Goal: Task Accomplishment & Management: Complete application form

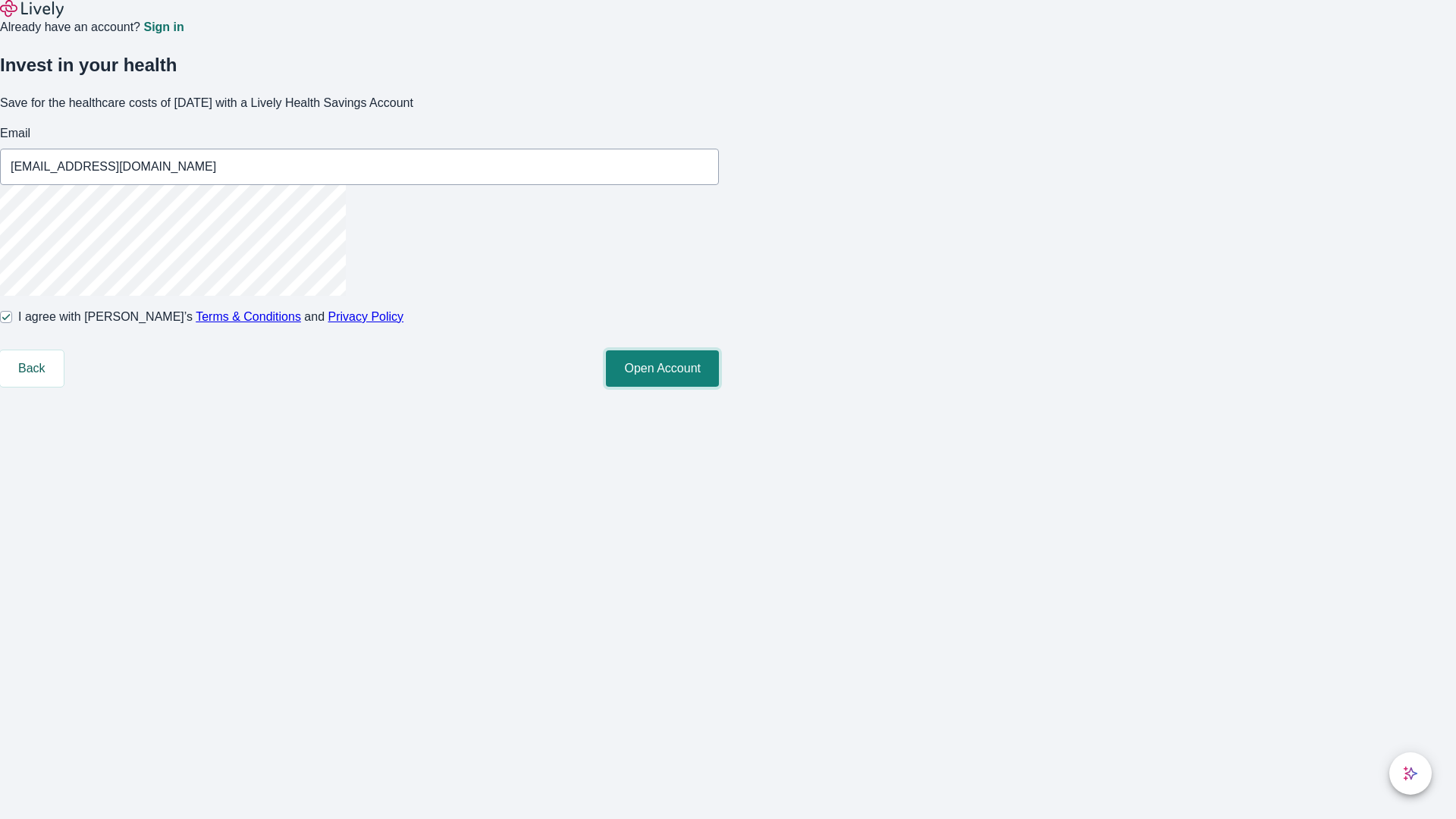
click at [719, 387] on button "Open Account" at bounding box center [662, 368] width 113 height 36
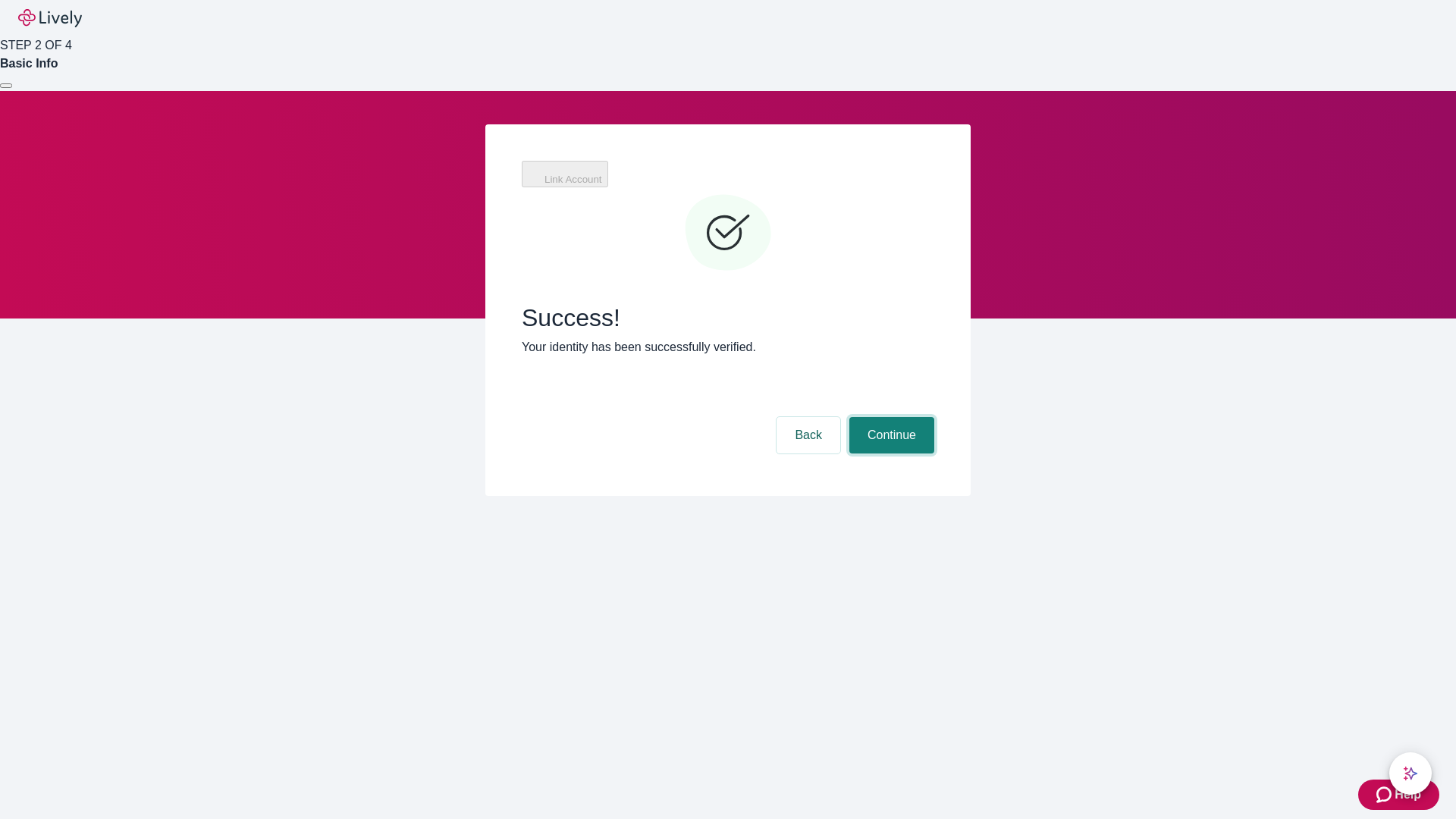
click at [889, 416] on button "Continue" at bounding box center [891, 434] width 85 height 36
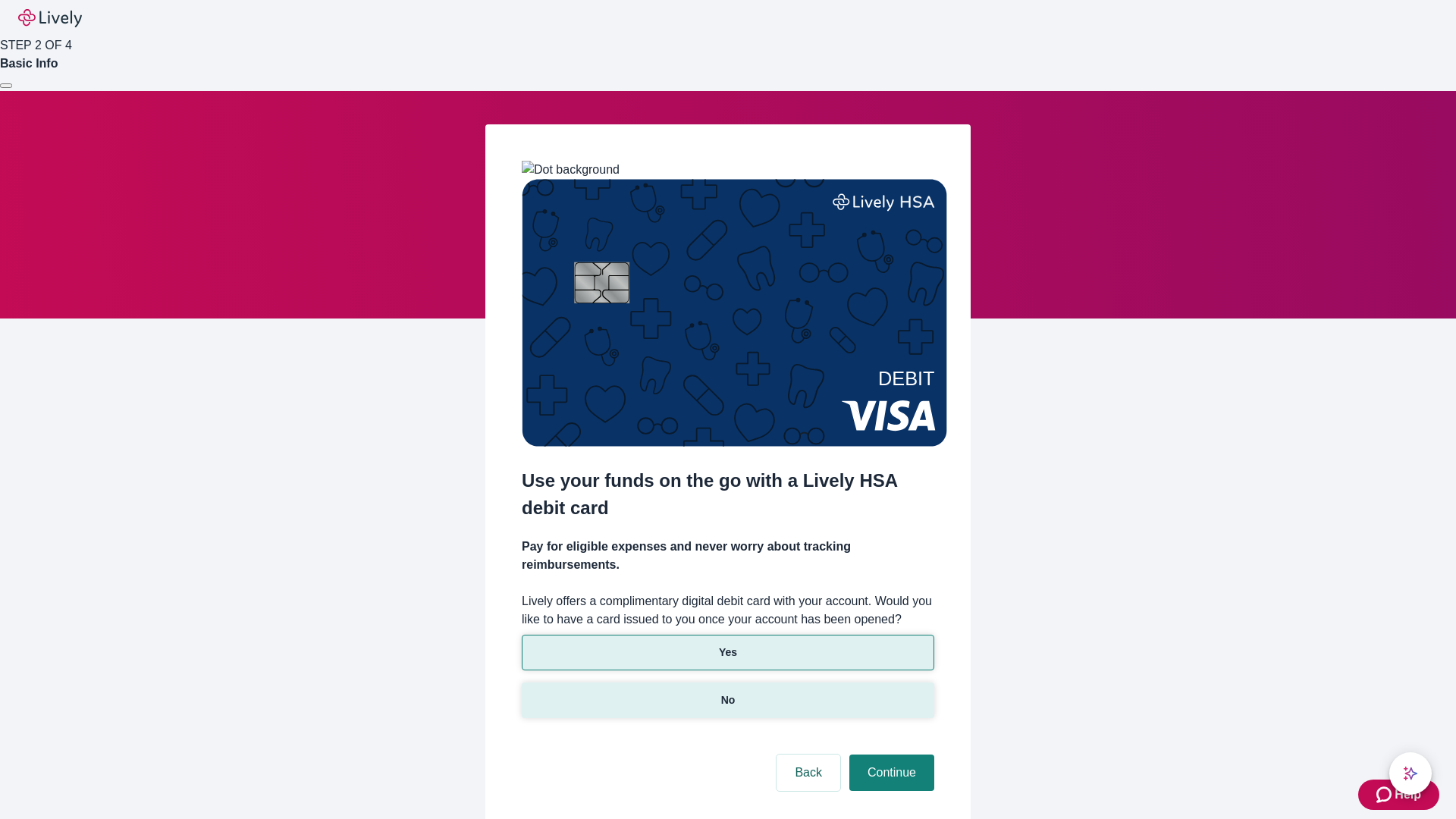
click at [727, 692] on p "No" at bounding box center [727, 699] width 14 height 16
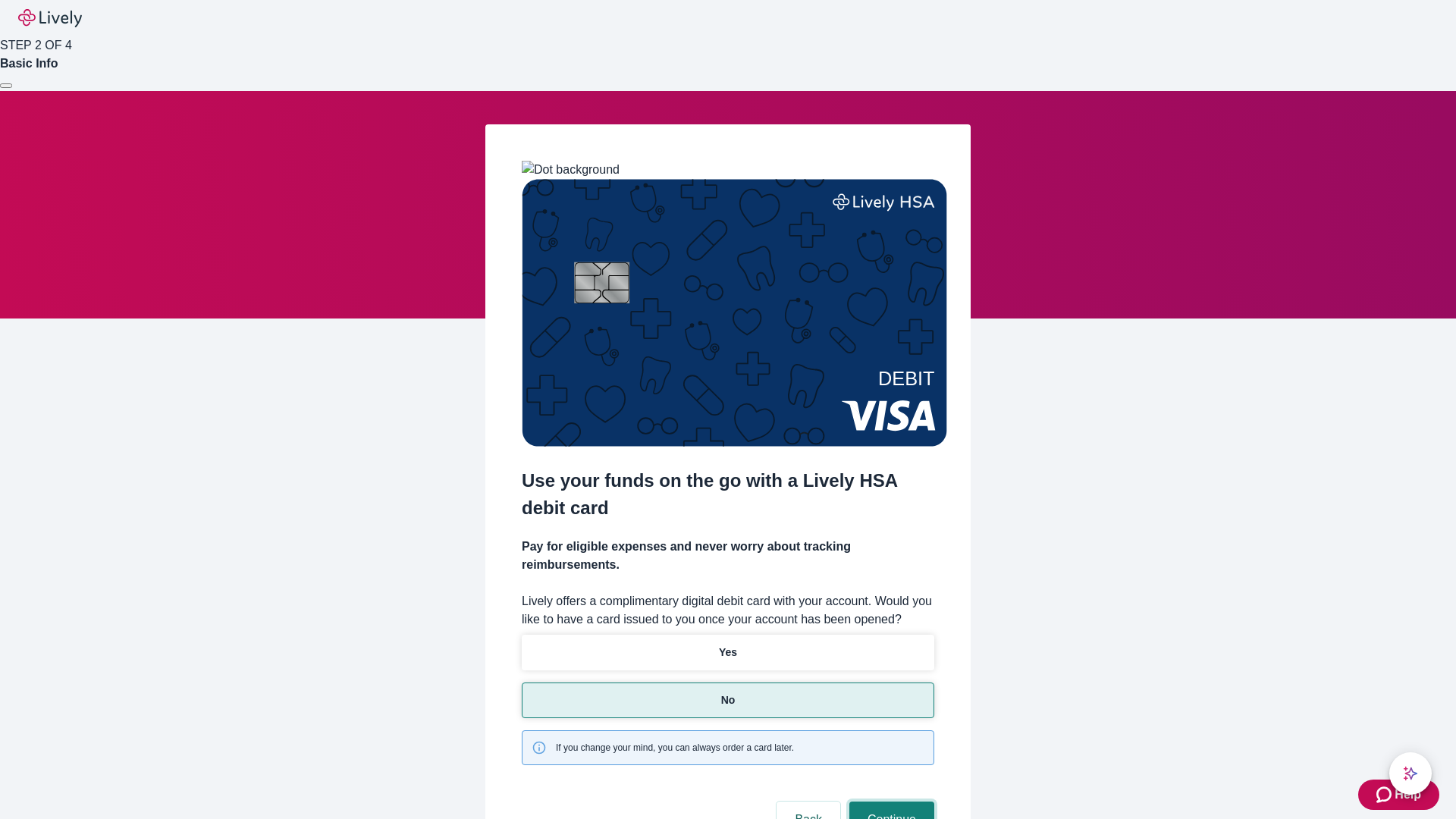
click at [889, 801] on button "Continue" at bounding box center [891, 819] width 85 height 36
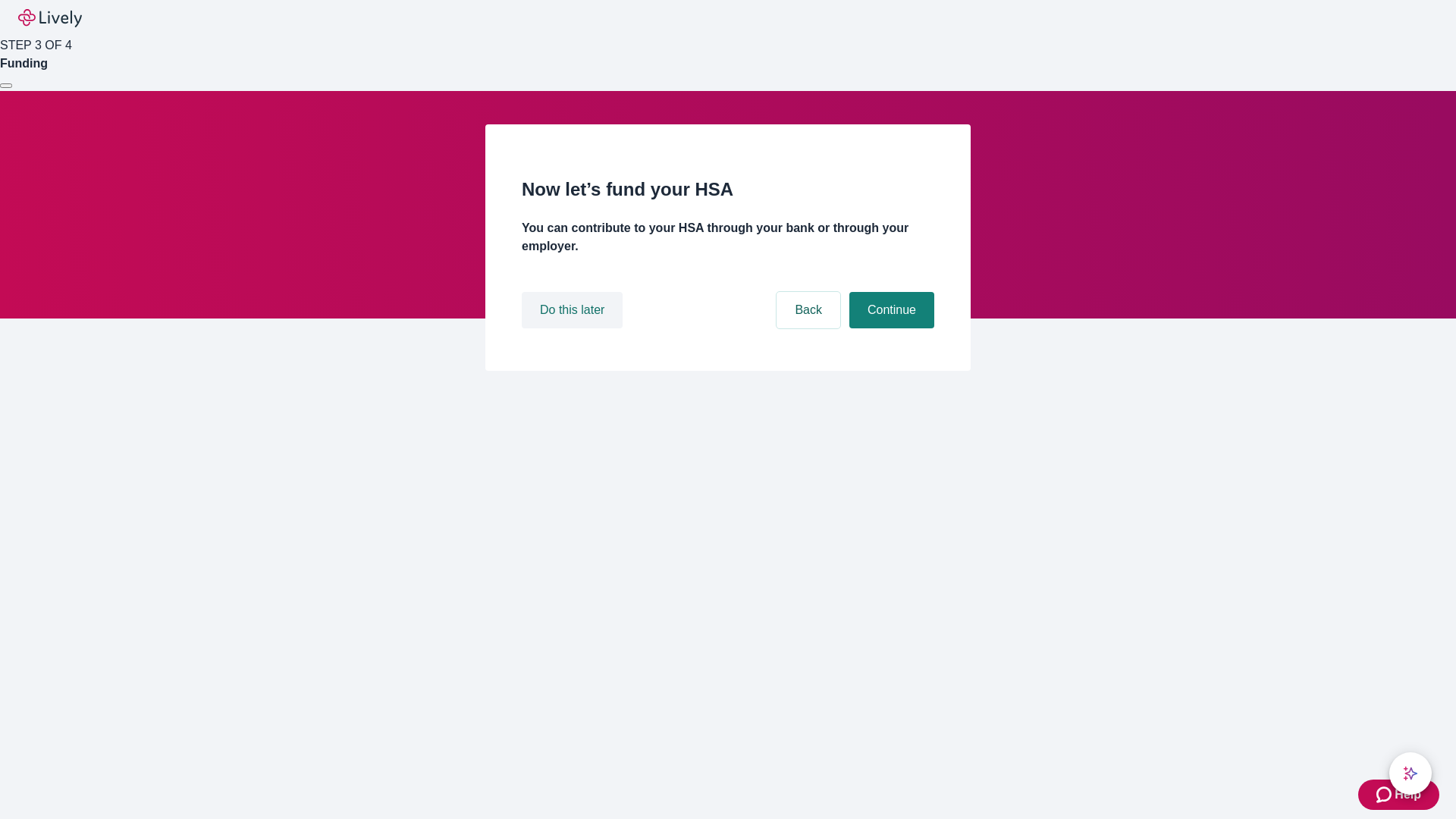
click at [574, 328] on button "Do this later" at bounding box center [572, 310] width 100 height 36
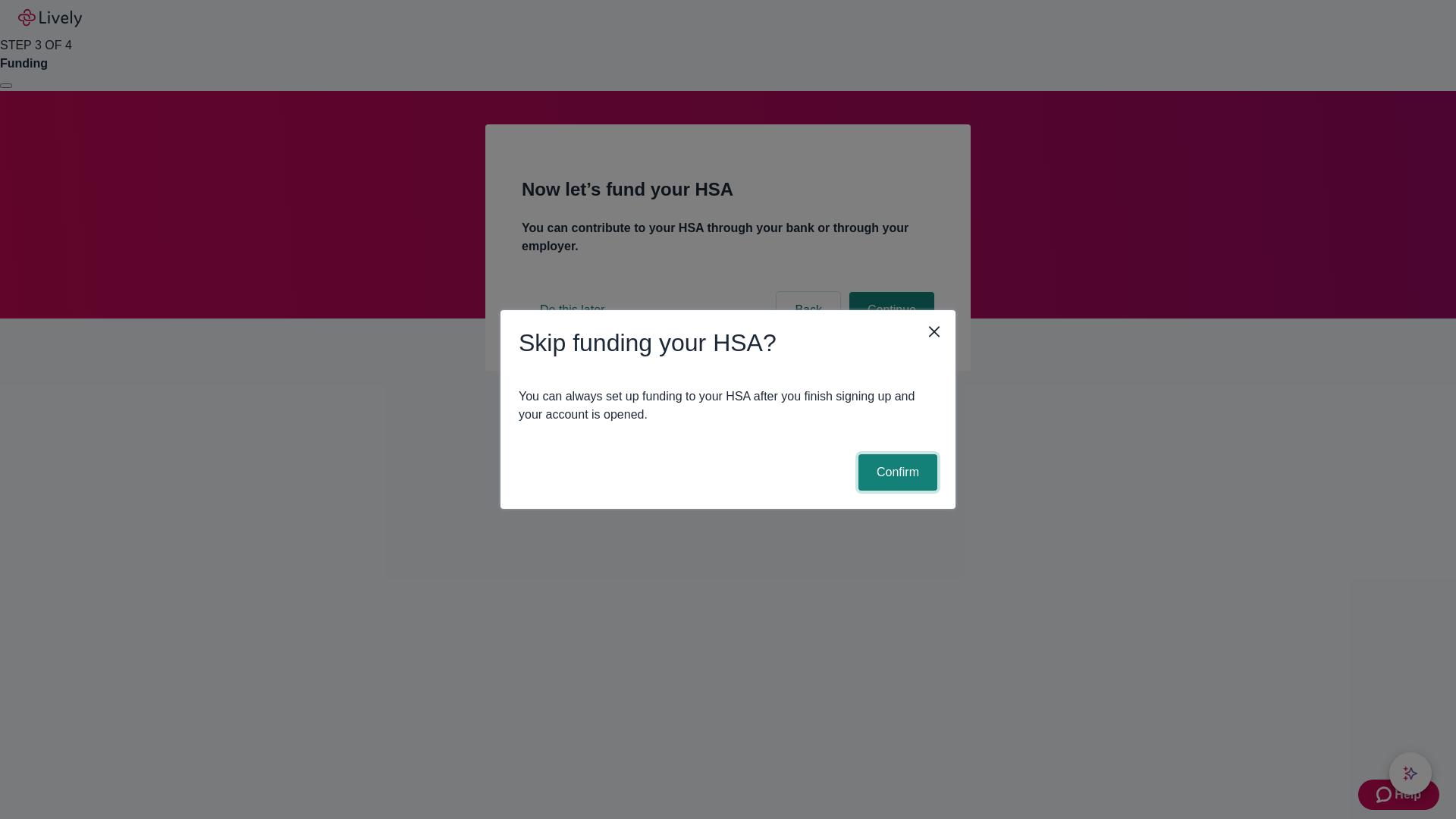
click at [895, 472] on button "Confirm" at bounding box center [897, 471] width 79 height 36
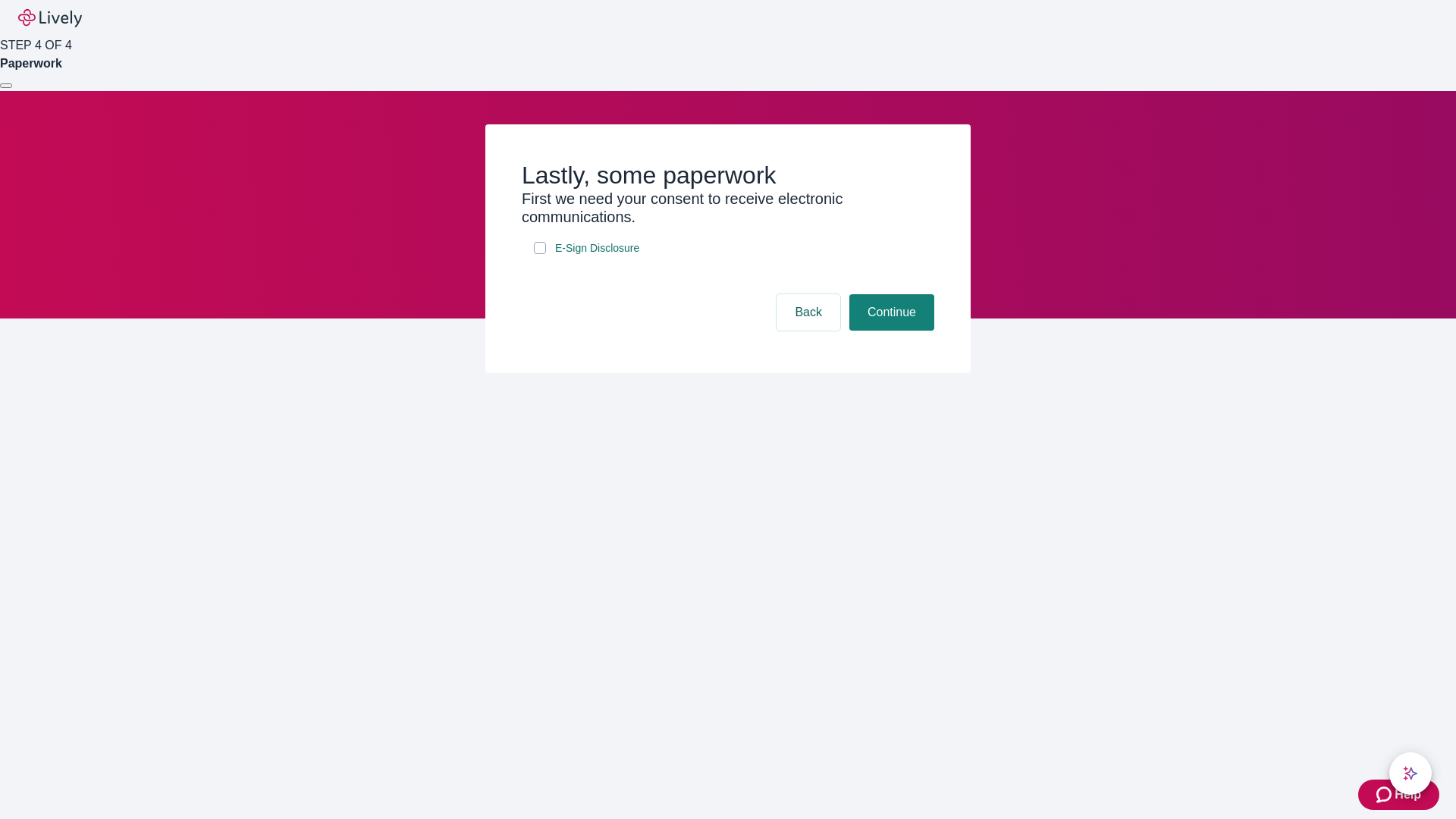
click at [540, 254] on input "E-Sign Disclosure" at bounding box center [539, 247] width 12 height 12
checkbox input "true"
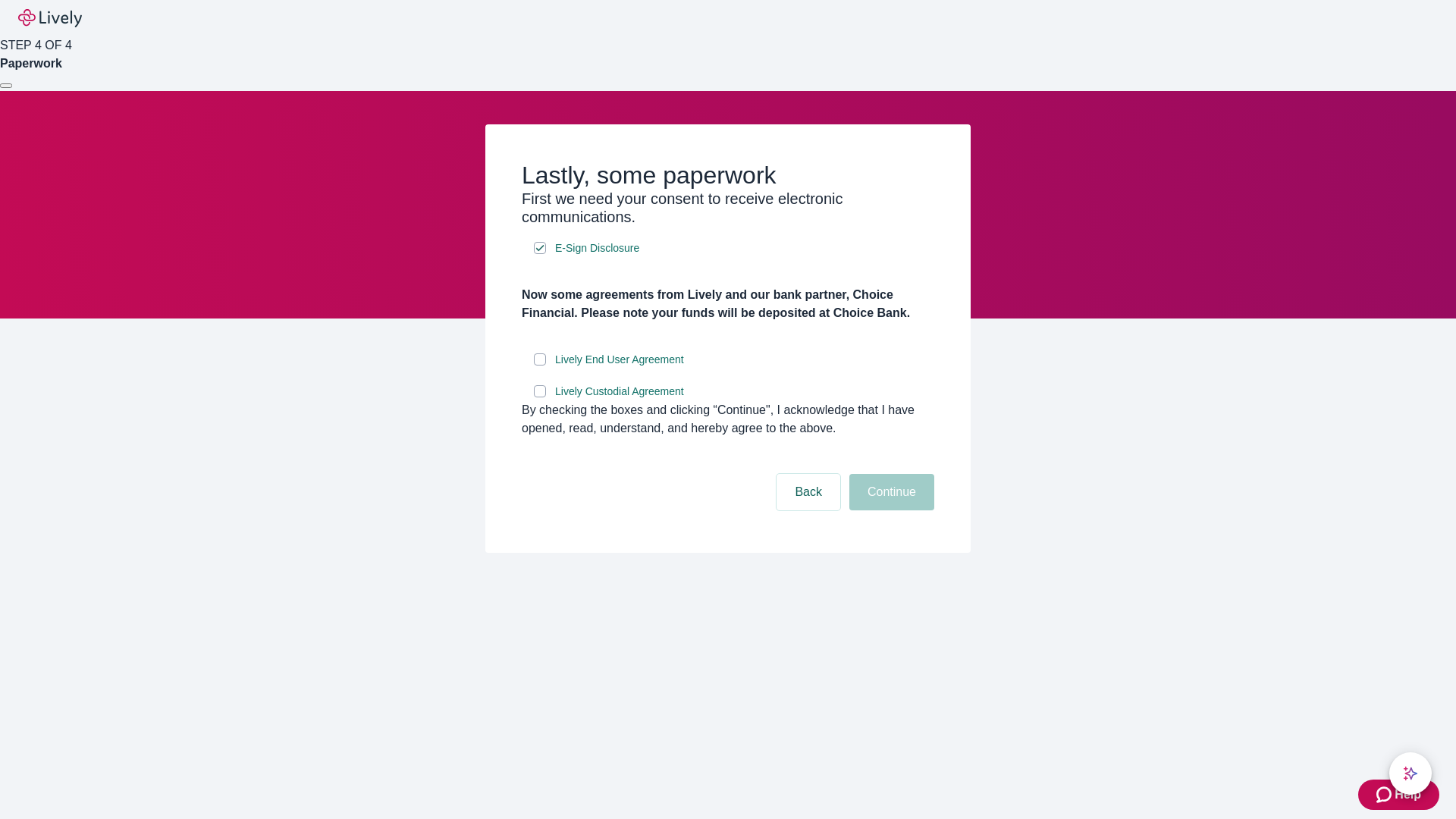
click at [540, 365] on input "Lively End User Agreement" at bounding box center [539, 359] width 12 height 12
checkbox input "true"
click at [540, 397] on input "Lively Custodial Agreement" at bounding box center [539, 390] width 12 height 12
checkbox input "true"
click at [889, 510] on button "Continue" at bounding box center [891, 492] width 85 height 36
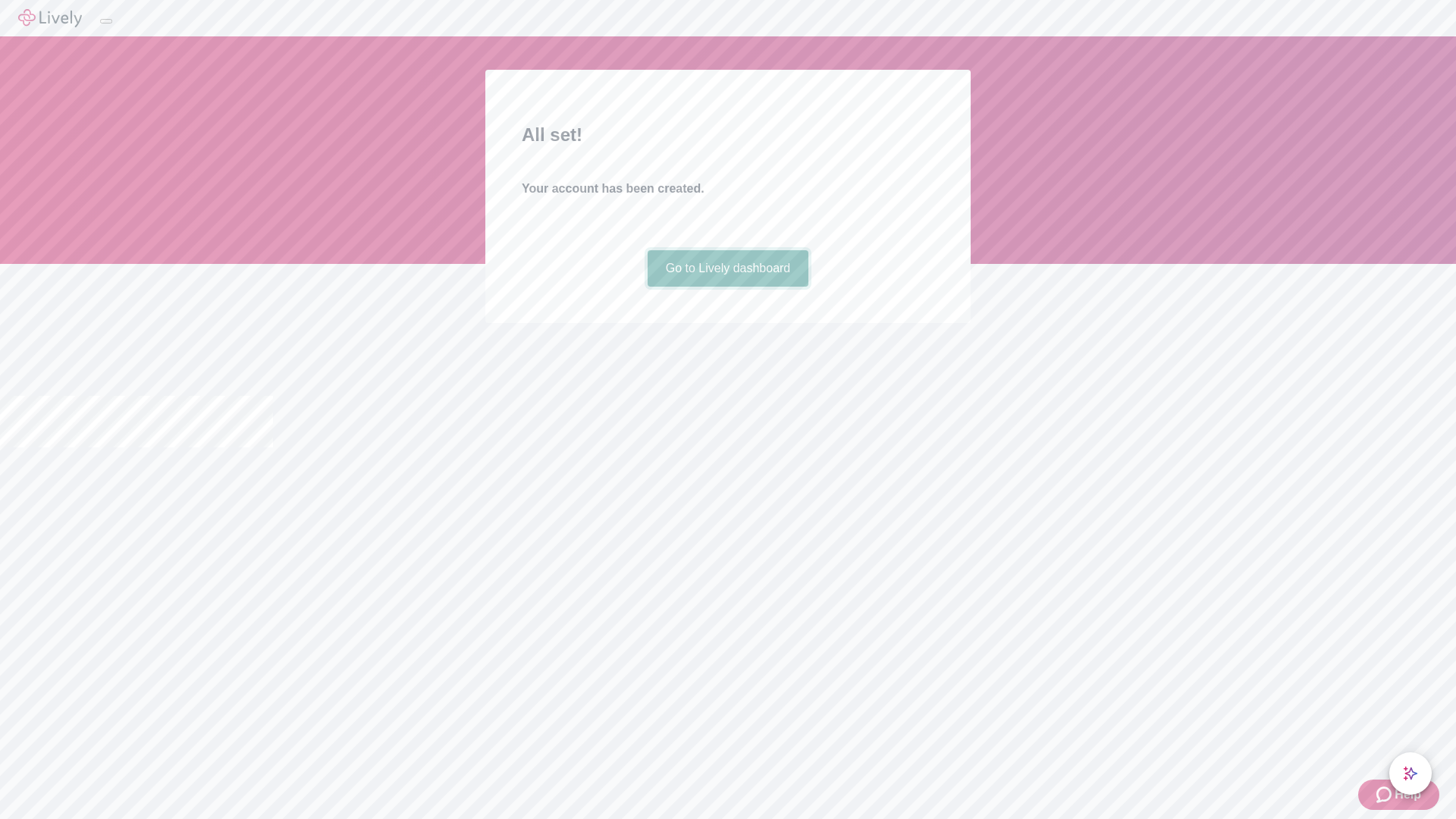
click at [727, 286] on link "Go to Lively dashboard" at bounding box center [728, 268] width 162 height 36
